Goal: Task Accomplishment & Management: Manage account settings

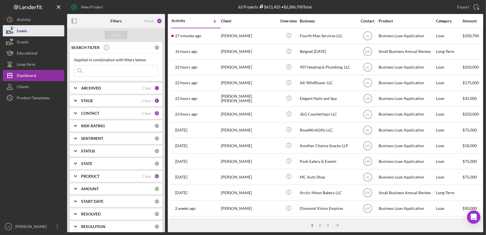
click at [17, 31] on div "Loans" at bounding box center [22, 31] width 10 height 13
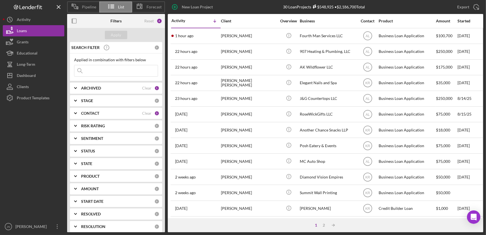
click at [110, 87] on div "ARCHIVED" at bounding box center [111, 88] width 61 height 4
click at [78, 121] on input "Archived" at bounding box center [77, 120] width 6 height 6
checkbox input "true"
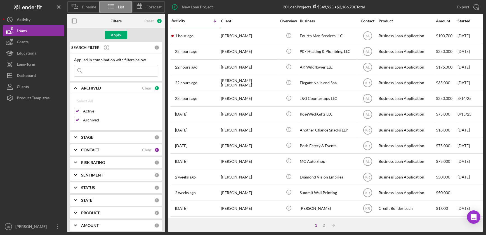
click at [117, 69] on input at bounding box center [115, 70] width 83 height 11
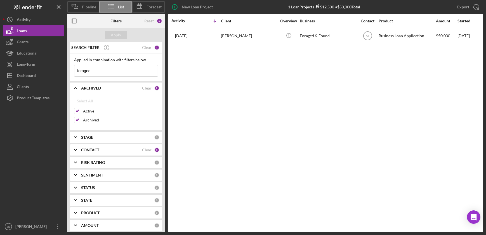
type input "foraged"
click at [88, 137] on b "STAGE" at bounding box center [87, 137] width 12 height 4
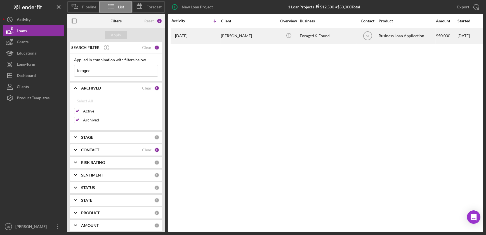
click at [231, 36] on div "[PERSON_NAME]" at bounding box center [249, 36] width 56 height 15
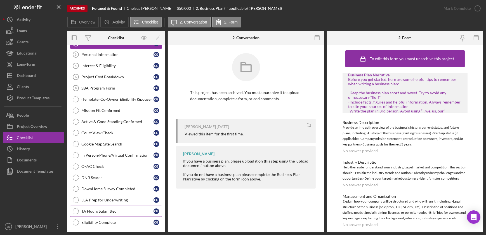
scroll to position [121, 0]
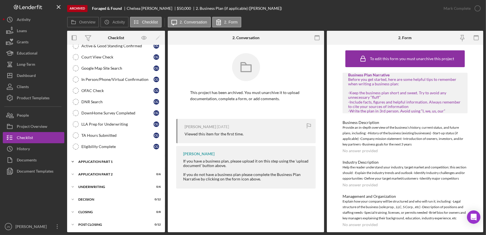
click at [117, 165] on div "Icon/Expander Application Part 1 0 / 8" at bounding box center [116, 161] width 98 height 11
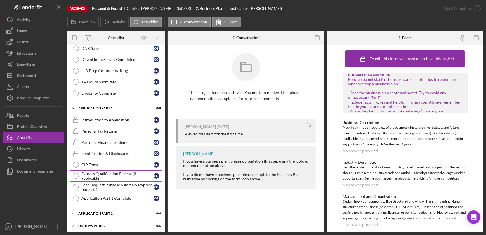
scroll to position [213, 0]
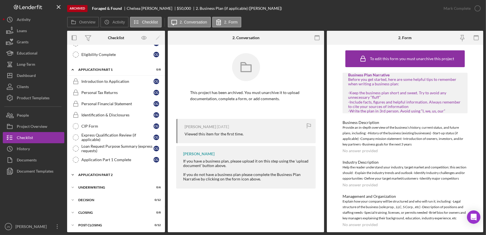
click at [109, 169] on div "Icon/Expander Application Part 2 0 / 6" at bounding box center [116, 174] width 98 height 11
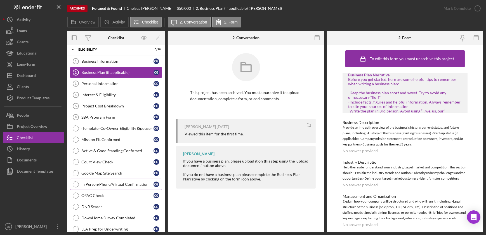
scroll to position [152, 0]
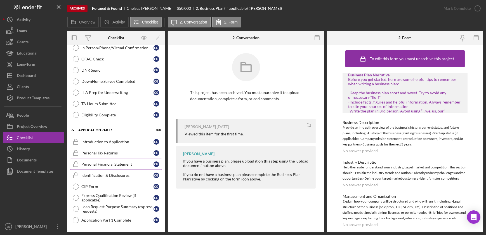
click at [119, 164] on div "Personal Financial Statement" at bounding box center [117, 164] width 72 height 4
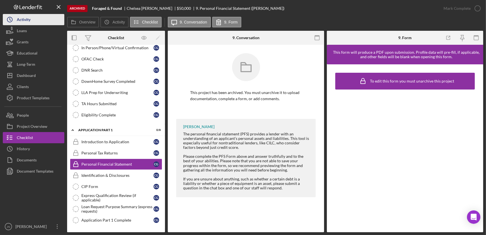
click at [29, 16] on div "Activity" at bounding box center [24, 20] width 14 height 13
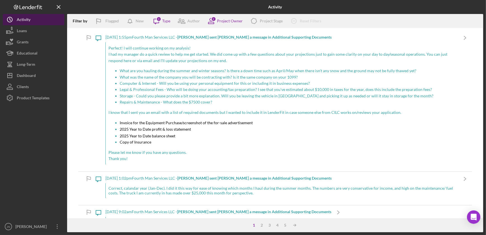
click at [29, 16] on div "Activity" at bounding box center [24, 20] width 14 height 13
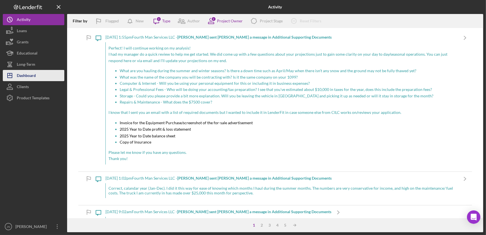
click at [28, 74] on div "Dashboard" at bounding box center [26, 76] width 19 height 13
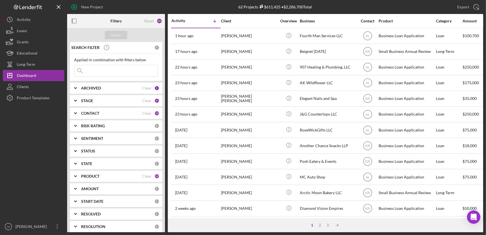
click at [112, 65] on input at bounding box center [115, 70] width 83 height 11
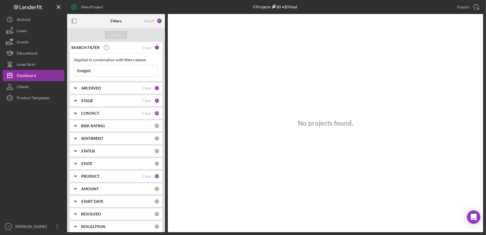
type input "foraged"
click at [84, 89] on b "ARCHIVED" at bounding box center [91, 88] width 20 height 4
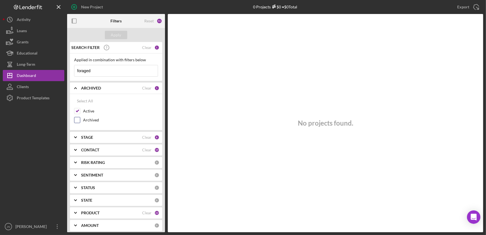
click at [77, 121] on input "Archived" at bounding box center [77, 120] width 6 height 6
checkbox input "true"
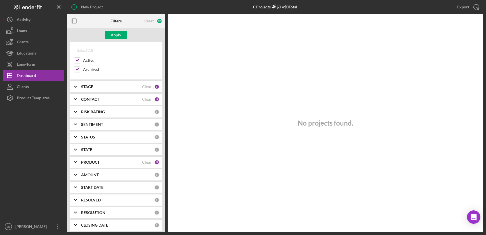
click at [91, 162] on b "PRODUCT" at bounding box center [90, 162] width 18 height 4
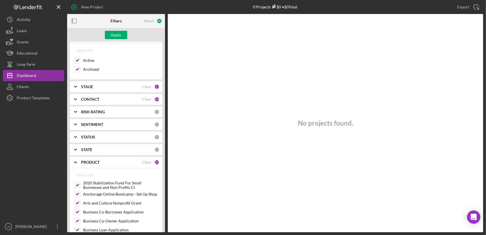
scroll to position [0, 0]
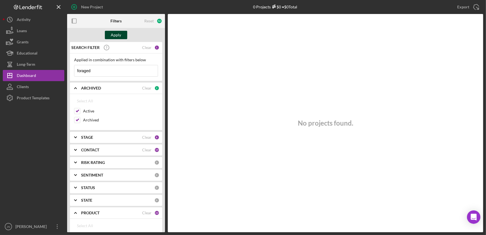
click at [117, 36] on div "Apply" at bounding box center [116, 35] width 10 height 8
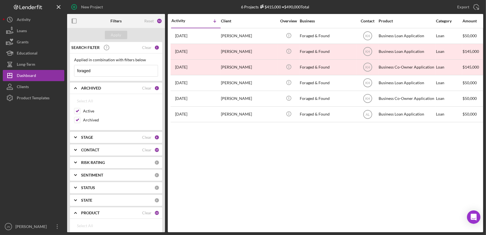
click at [286, 202] on div "Activity Icon/Table Sort Arrow Client Overview Business Contact Product Categor…" at bounding box center [325, 123] width 315 height 218
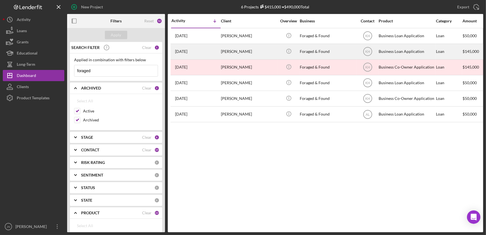
click at [239, 52] on div "[PERSON_NAME]" at bounding box center [249, 51] width 56 height 15
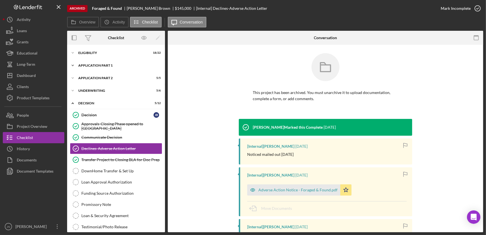
click at [100, 67] on div "Application Part 1" at bounding box center [118, 65] width 80 height 3
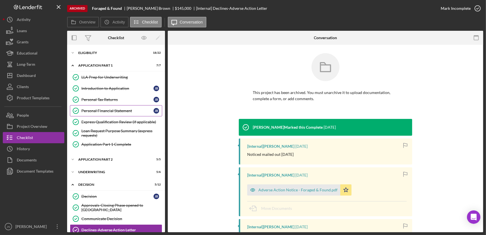
click at [109, 109] on div "Personal Financial Statement" at bounding box center [117, 111] width 72 height 4
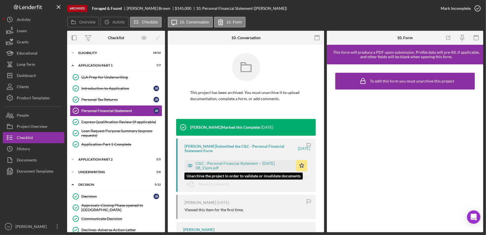
click at [211, 165] on div "CILC - Personal Financial Statement -- [DATE] 08_15pm.pdf" at bounding box center [245, 165] width 98 height 9
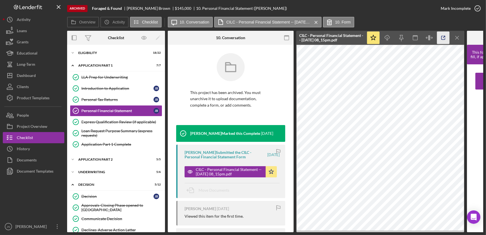
click at [444, 39] on icon "button" at bounding box center [443, 38] width 13 height 13
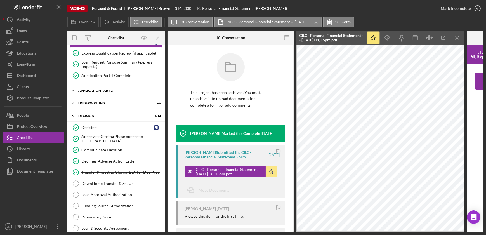
scroll to position [76, 0]
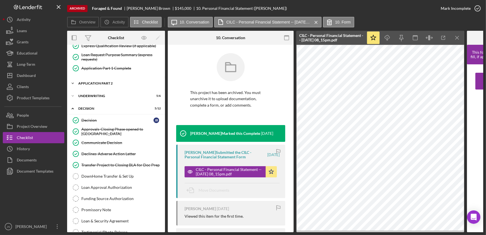
click at [97, 82] on div "Application Part 2" at bounding box center [118, 83] width 80 height 3
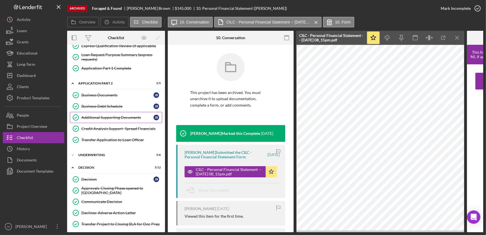
click at [107, 118] on div "Additional Supporting Documents" at bounding box center [117, 117] width 72 height 4
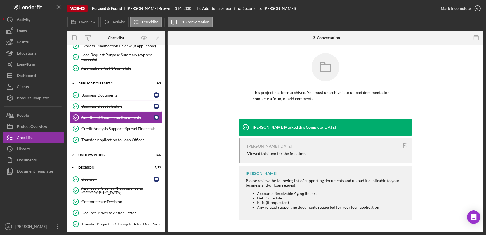
click at [104, 105] on div "Business Debt Schedule" at bounding box center [117, 106] width 72 height 4
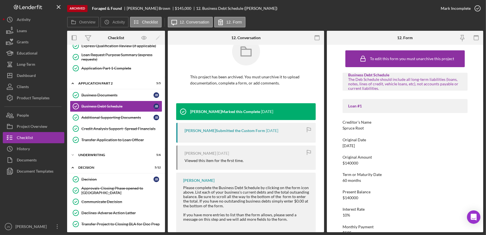
scroll to position [32, 0]
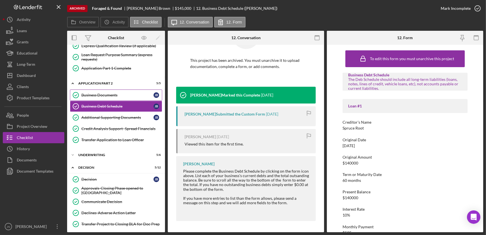
click at [108, 91] on link "Business Documents Business Documents [PERSON_NAME]" at bounding box center [116, 94] width 92 height 11
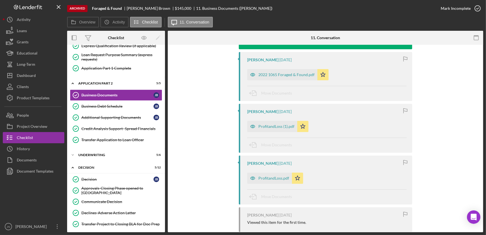
scroll to position [84, 0]
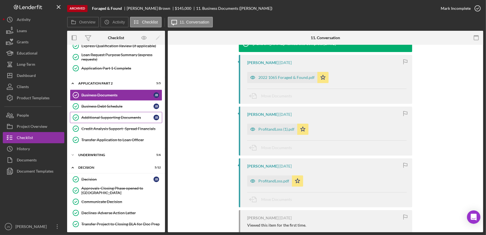
click at [104, 115] on div "Additional Supporting Documents" at bounding box center [117, 117] width 72 height 4
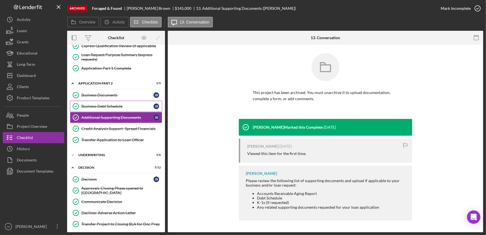
click at [105, 107] on div "Business Debt Schedule" at bounding box center [117, 106] width 72 height 4
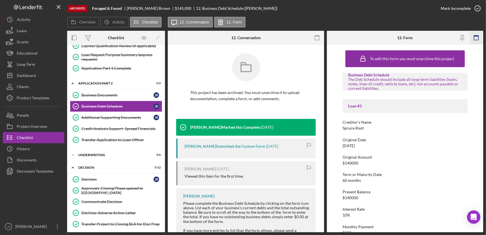
click at [475, 36] on rect "button" at bounding box center [476, 36] width 4 height 1
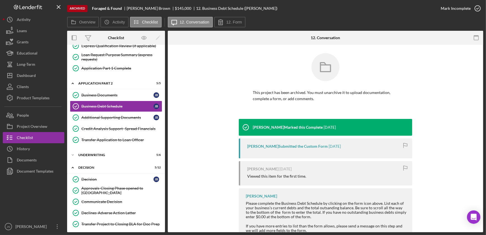
click at [475, 36] on rect "button" at bounding box center [476, 36] width 4 height 1
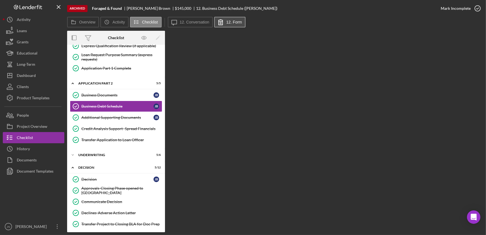
click at [230, 22] on label "12. Form" at bounding box center [234, 22] width 16 height 4
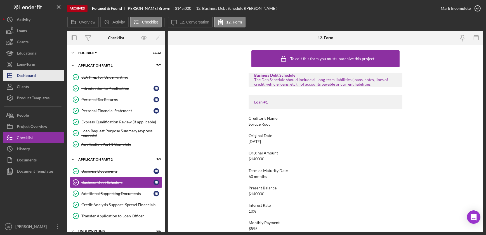
click at [32, 73] on div "Dashboard" at bounding box center [26, 76] width 19 height 13
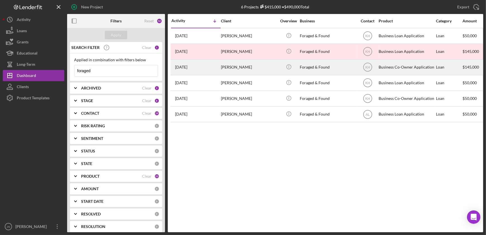
click at [236, 67] on div "[PERSON_NAME]" at bounding box center [249, 67] width 56 height 15
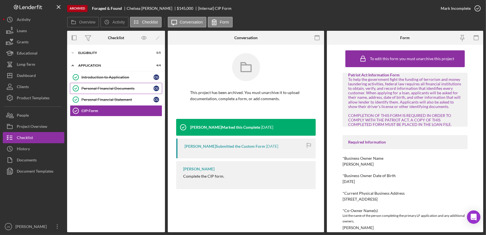
click at [115, 86] on link "Personal Financial Documents Personal Financial Documents C G" at bounding box center [116, 88] width 92 height 11
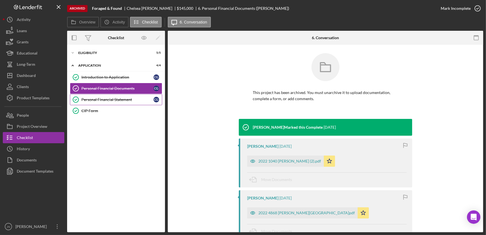
click at [100, 96] on link "Personal Financial Statement Personal Financial Statement C G" at bounding box center [116, 99] width 92 height 11
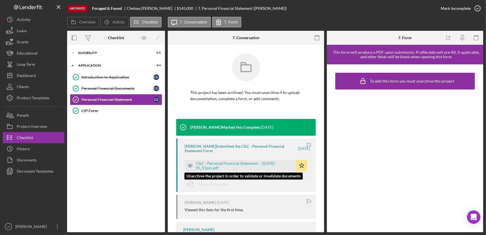
click at [230, 163] on div "CILC - Personal Financial Statement -- [DATE] 05_51pm.pdf" at bounding box center [245, 165] width 98 height 9
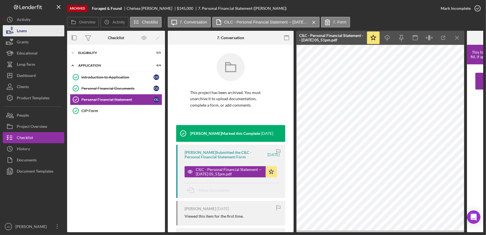
click at [33, 28] on button "Loans" at bounding box center [34, 30] width 62 height 11
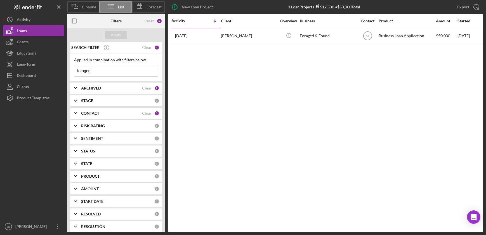
click at [106, 90] on div "ARCHIVED Clear 2" at bounding box center [120, 87] width 78 height 11
click at [76, 120] on input "Archived" at bounding box center [77, 120] width 6 height 6
checkbox input "false"
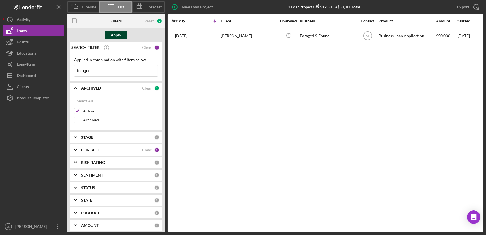
click at [115, 36] on div "Apply" at bounding box center [116, 35] width 10 height 8
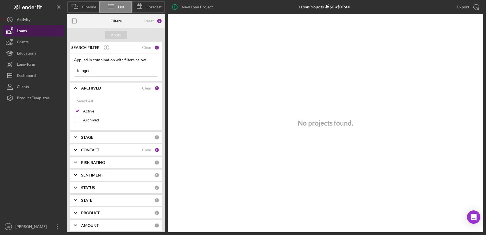
click at [37, 31] on button "Loans" at bounding box center [34, 30] width 62 height 11
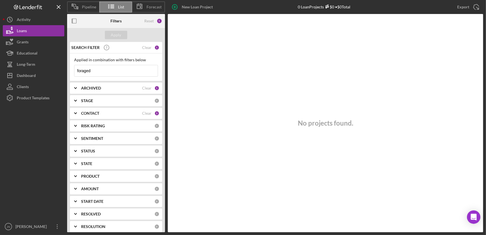
click at [106, 71] on input "foraged" at bounding box center [115, 70] width 83 height 11
drag, startPoint x: 106, startPoint y: 71, endPoint x: 82, endPoint y: 72, distance: 24.4
click at [82, 72] on input "foraged" at bounding box center [115, 70] width 83 height 11
click at [155, 48] on div "1" at bounding box center [156, 47] width 5 height 5
click at [143, 48] on div "Clear" at bounding box center [147, 47] width 10 height 4
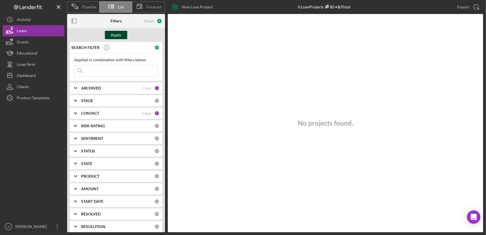
click at [112, 33] on div "Apply" at bounding box center [116, 35] width 10 height 8
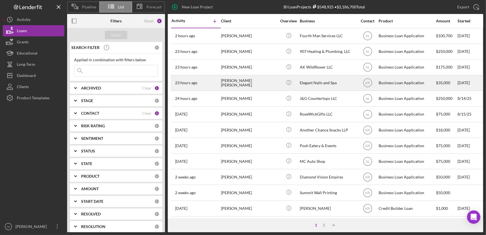
click at [242, 83] on div "[PERSON_NAME] [PERSON_NAME]" at bounding box center [249, 83] width 56 height 15
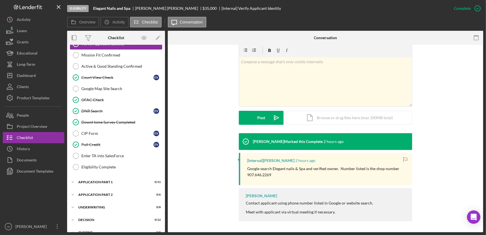
scroll to position [153, 0]
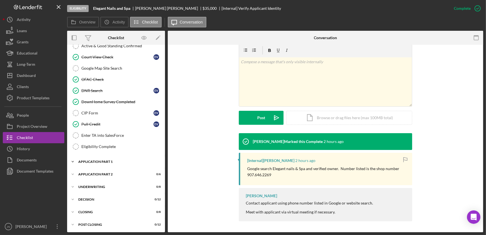
click at [87, 161] on div "Application Part 1" at bounding box center [118, 161] width 80 height 3
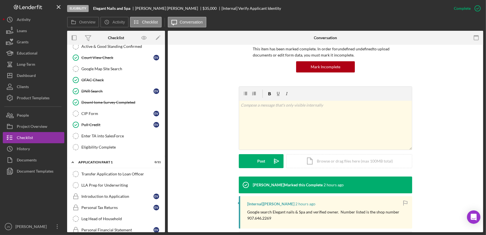
scroll to position [0, 0]
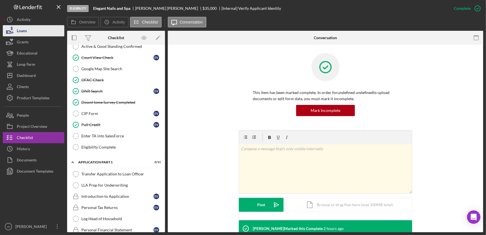
click at [29, 31] on button "Loans" at bounding box center [34, 30] width 62 height 11
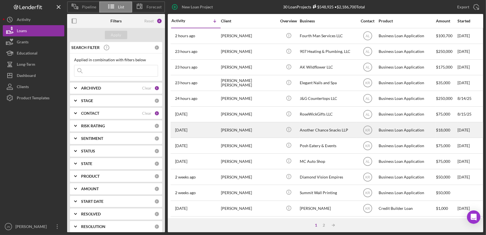
click at [193, 136] on div "[DATE] [PERSON_NAME]" at bounding box center [195, 129] width 49 height 15
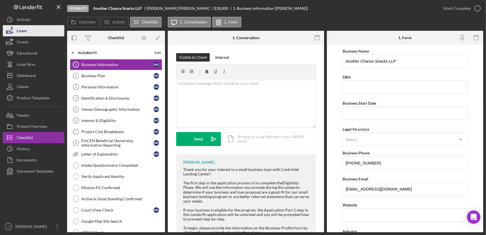
click at [30, 32] on button "Loans" at bounding box center [34, 30] width 62 height 11
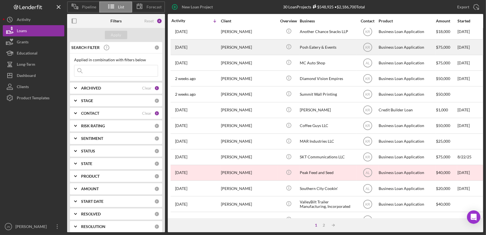
scroll to position [102, 0]
